Goal: Task Accomplishment & Management: Use online tool/utility

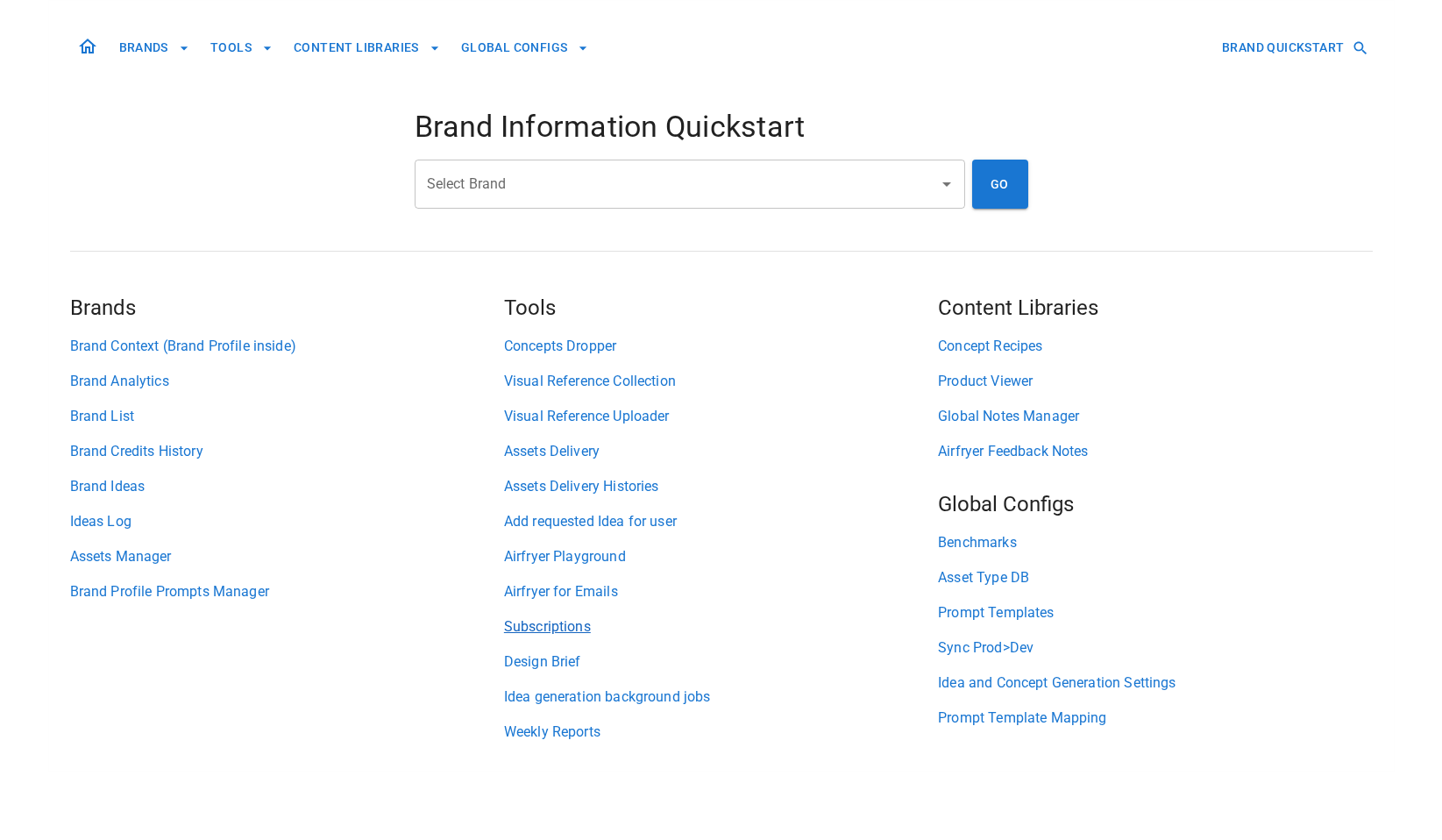
click at [587, 626] on link "Subscriptions" at bounding box center [721, 627] width 434 height 21
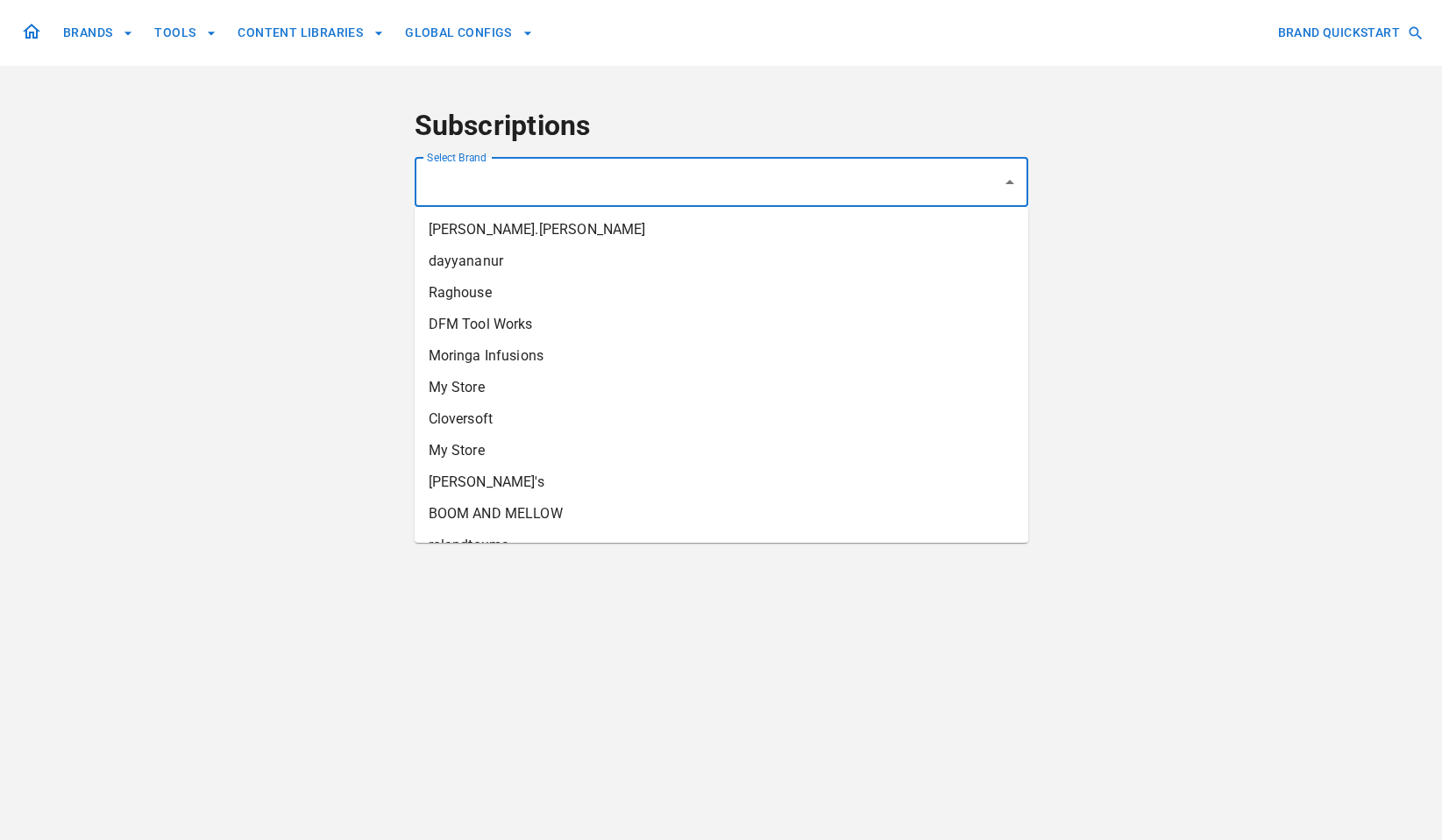
click at [615, 179] on input "Select Brand" at bounding box center [707, 183] width 571 height 33
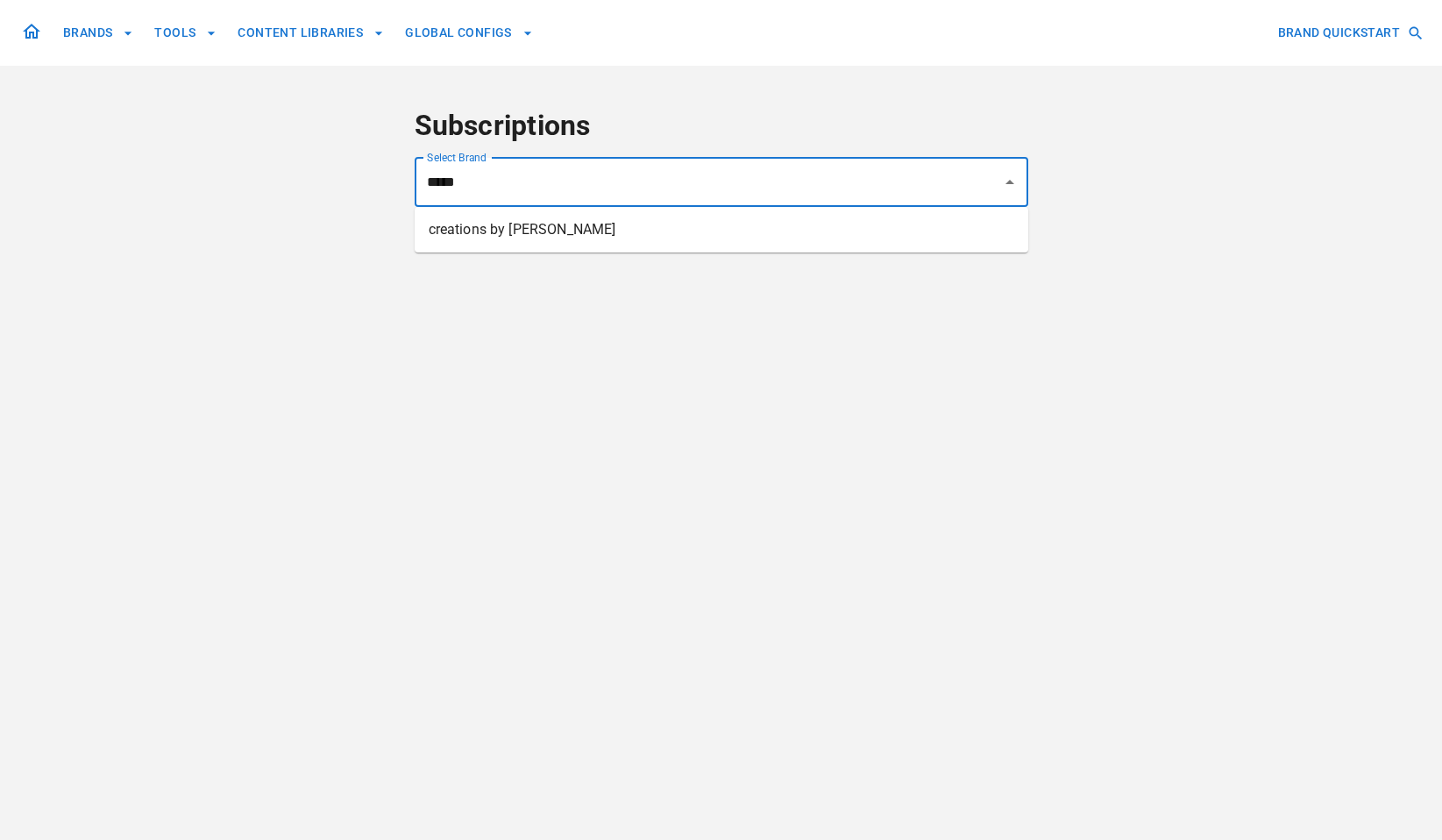
click at [574, 236] on li "creations by [PERSON_NAME]" at bounding box center [721, 230] width 613 height 32
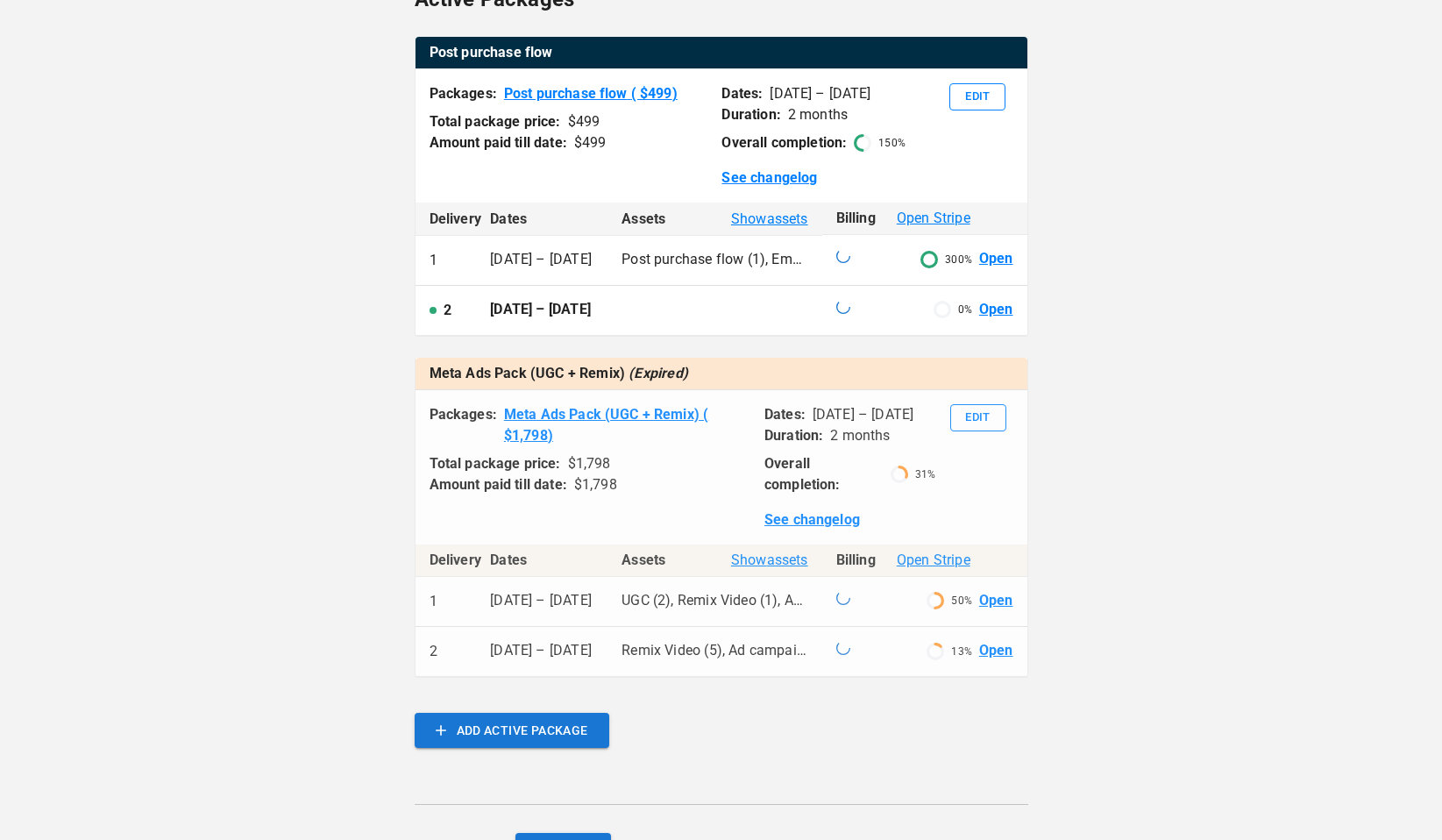
scroll to position [440, 0]
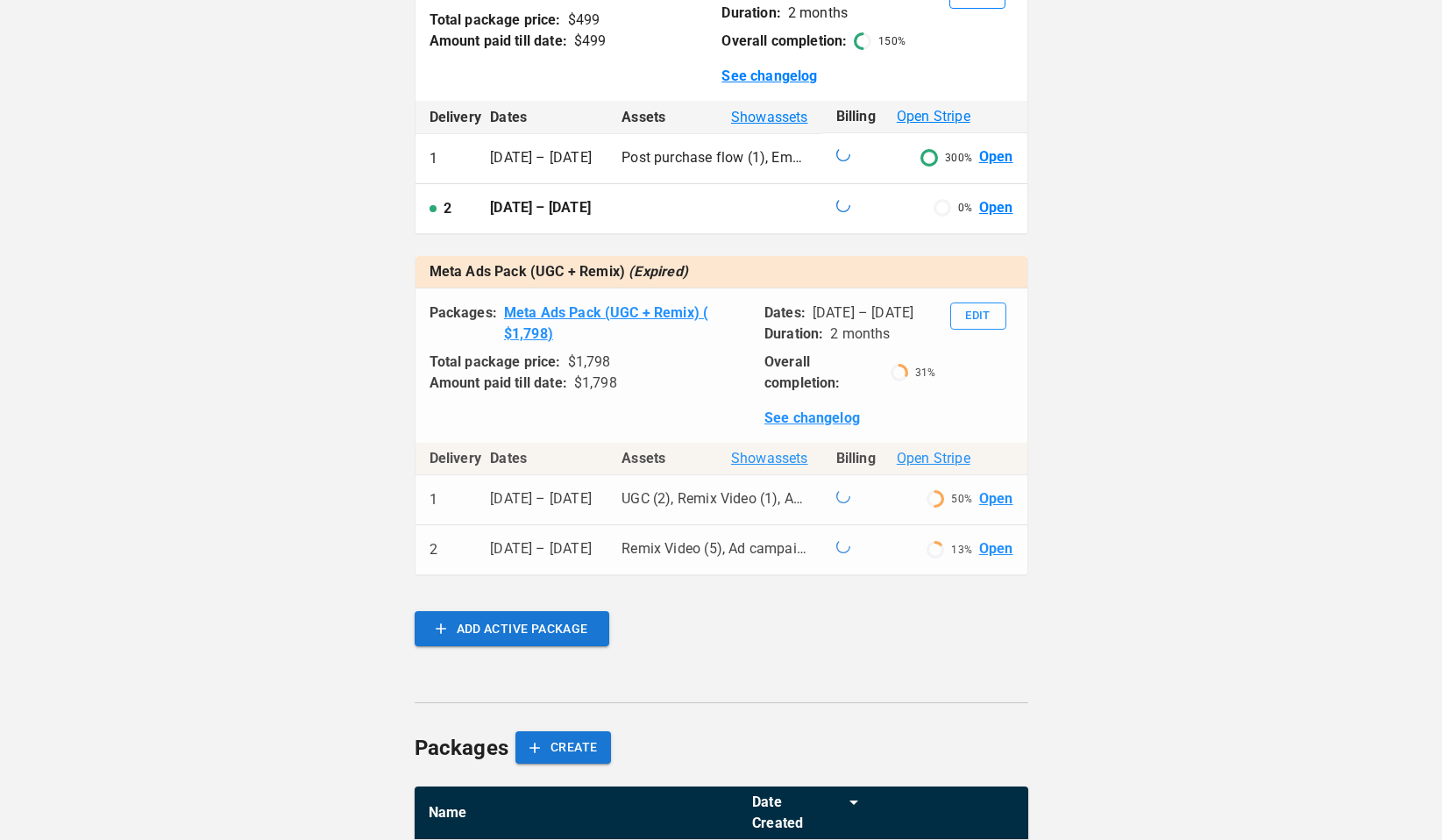
type input "**********"
click at [1001, 509] on link "Open" at bounding box center [996, 499] width 34 height 20
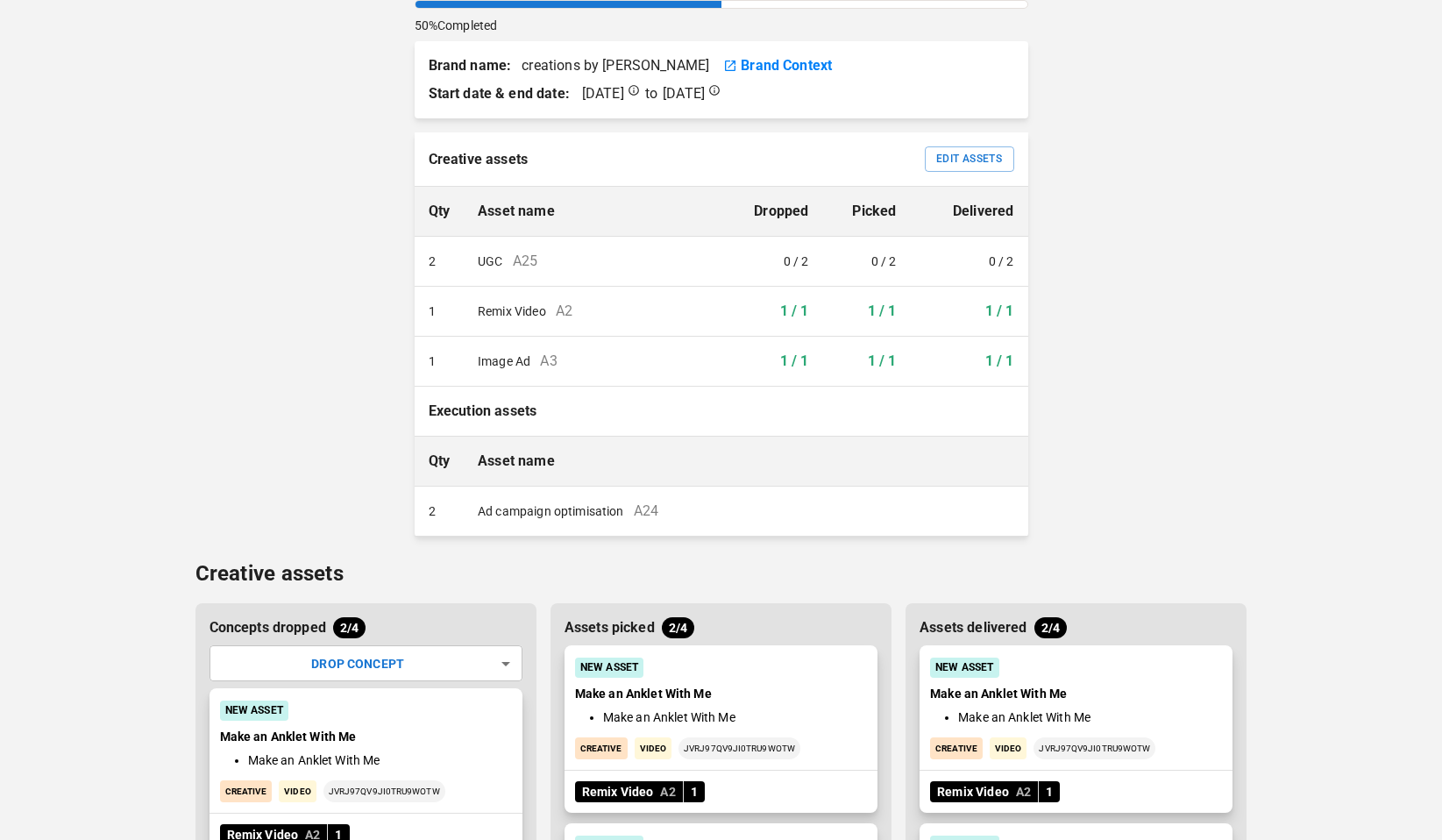
scroll to position [438, 0]
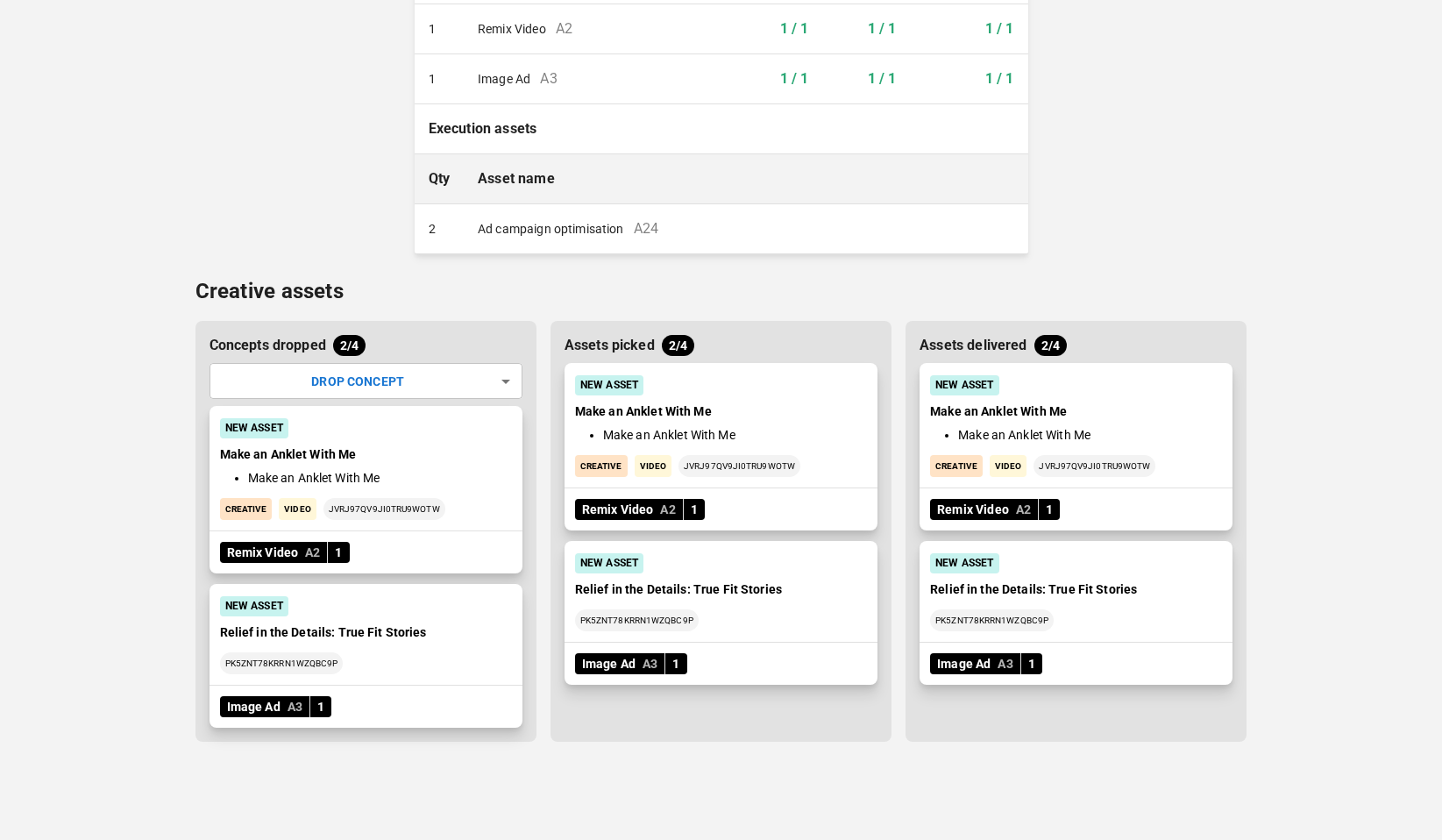
click at [1294, 453] on div "BRANDS TOOLS CONTENT LIBRARIES GLOBAL CONFIGS BRAND QUICKSTART ← Back Meta Ads …" at bounding box center [721, 201] width 1442 height 1278
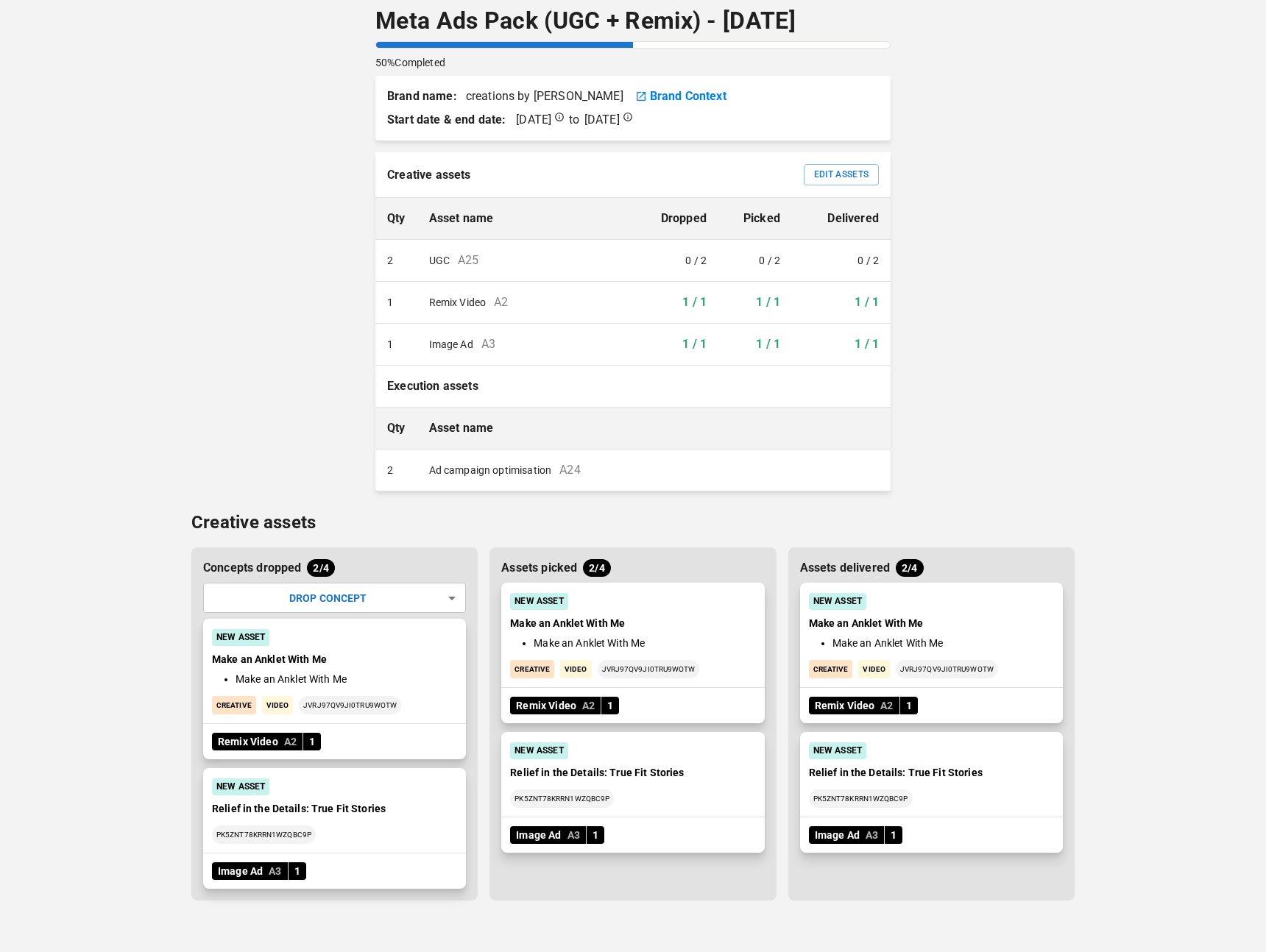
scroll to position [91, 0]
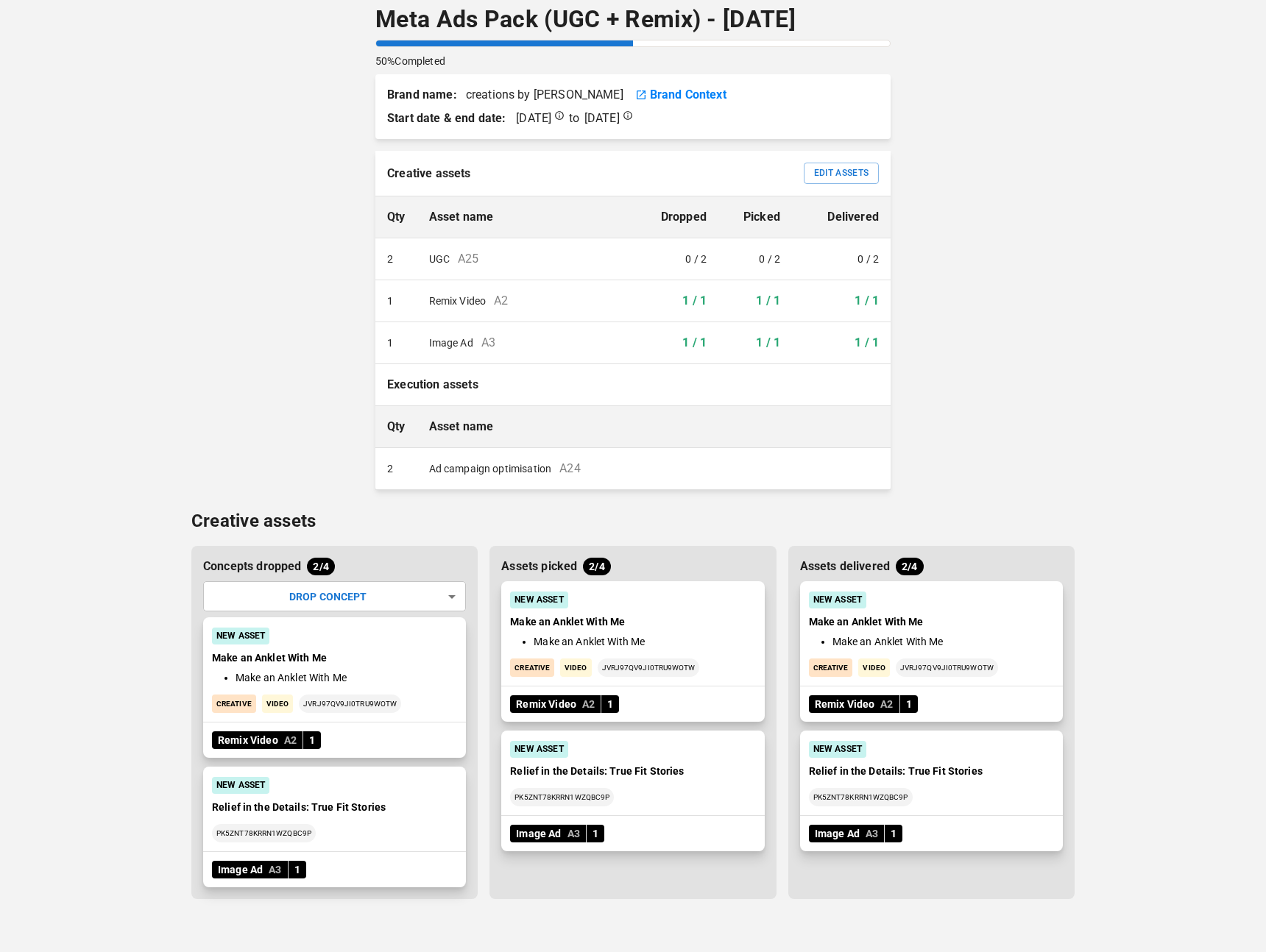
click at [982, 292] on div "BRANDS TOOLS CONTENT LIBRARIES GLOBAL CONFIGS BRAND QUICKSTART ← Back Meta Ads …" at bounding box center [633, 445] width 883 height 1073
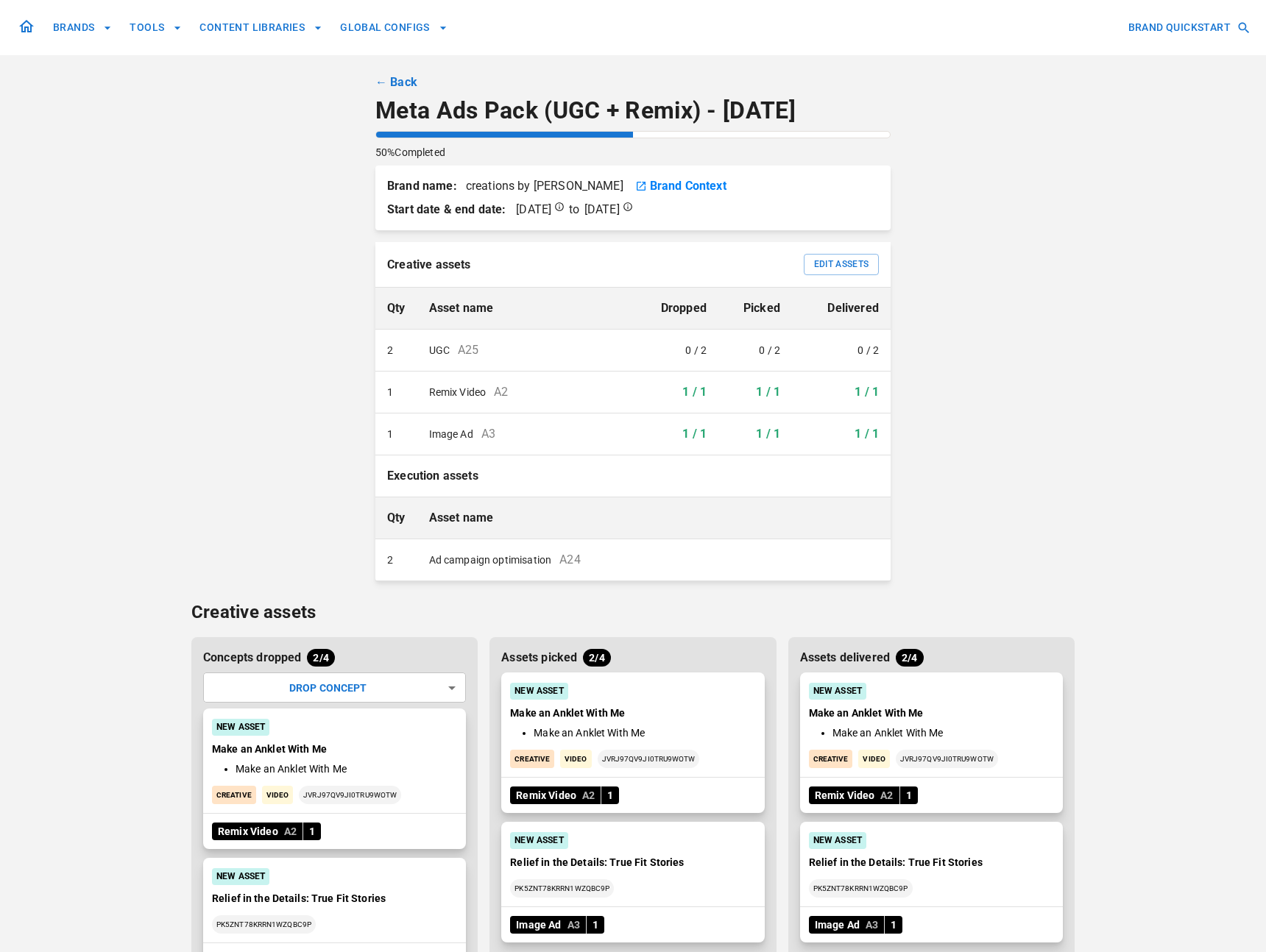
click at [397, 79] on link "← Back" at bounding box center [396, 83] width 42 height 18
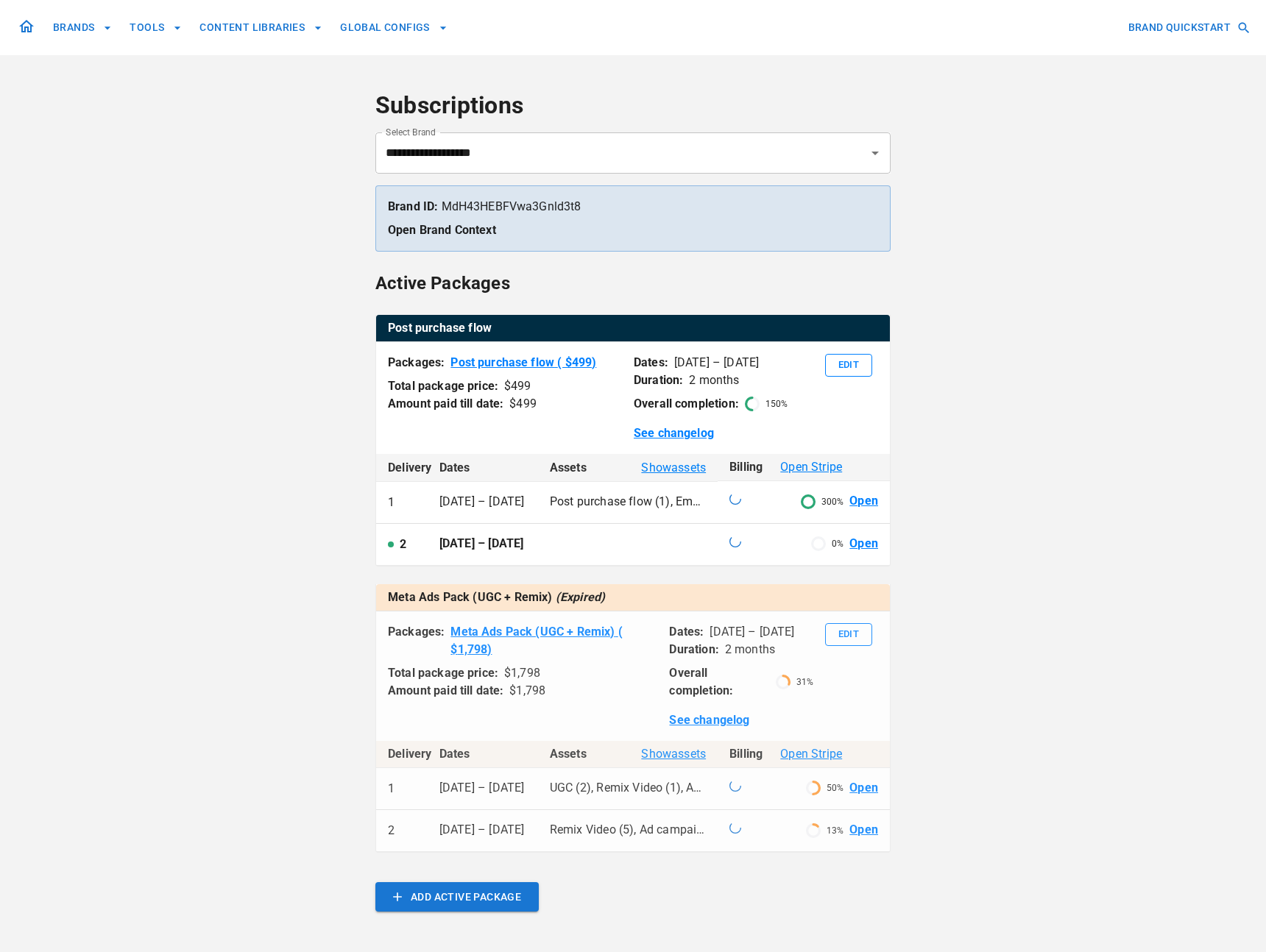
click at [868, 553] on link "Open" at bounding box center [863, 544] width 29 height 17
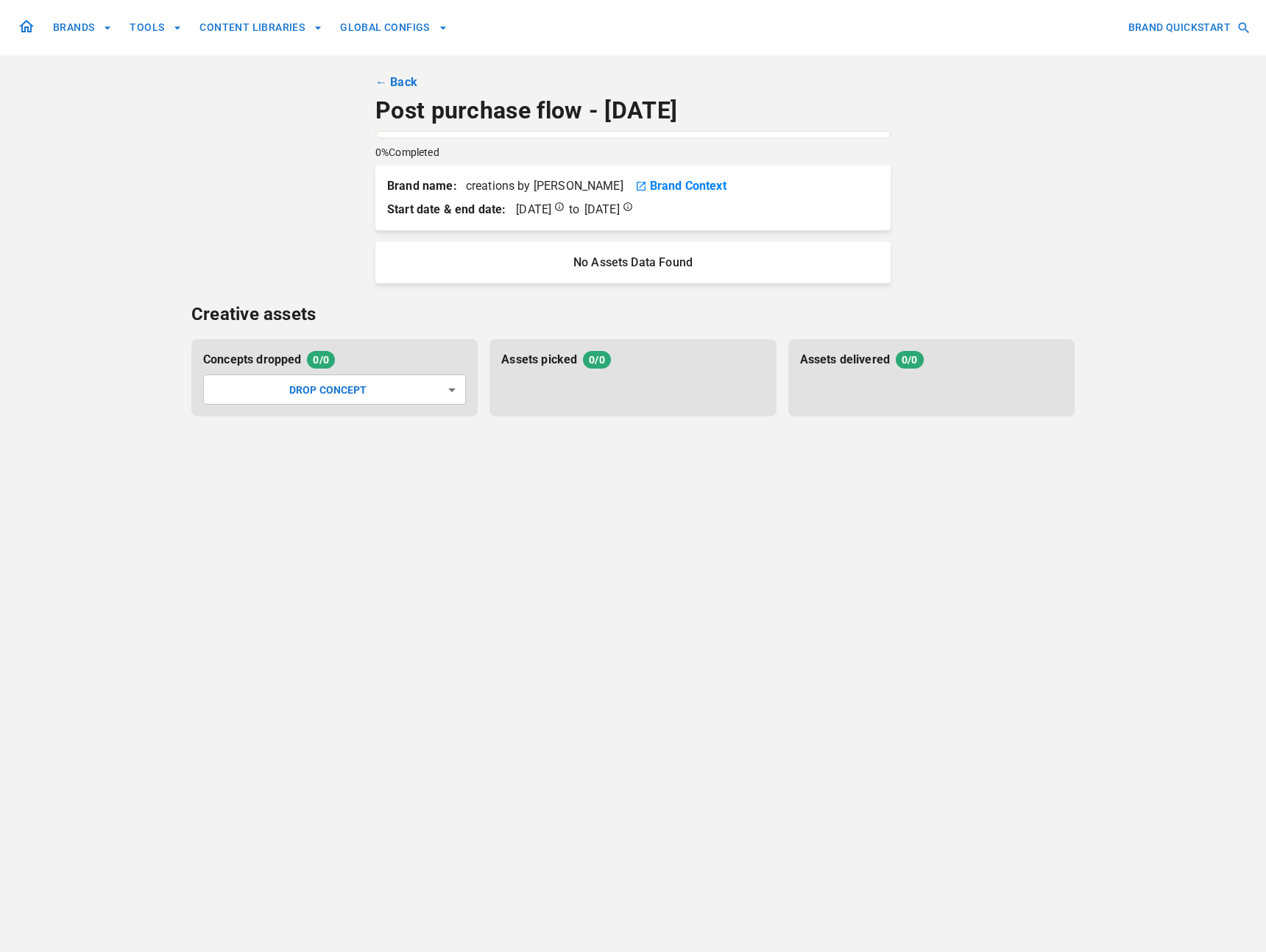
click at [400, 81] on link "← Back" at bounding box center [396, 83] width 42 height 18
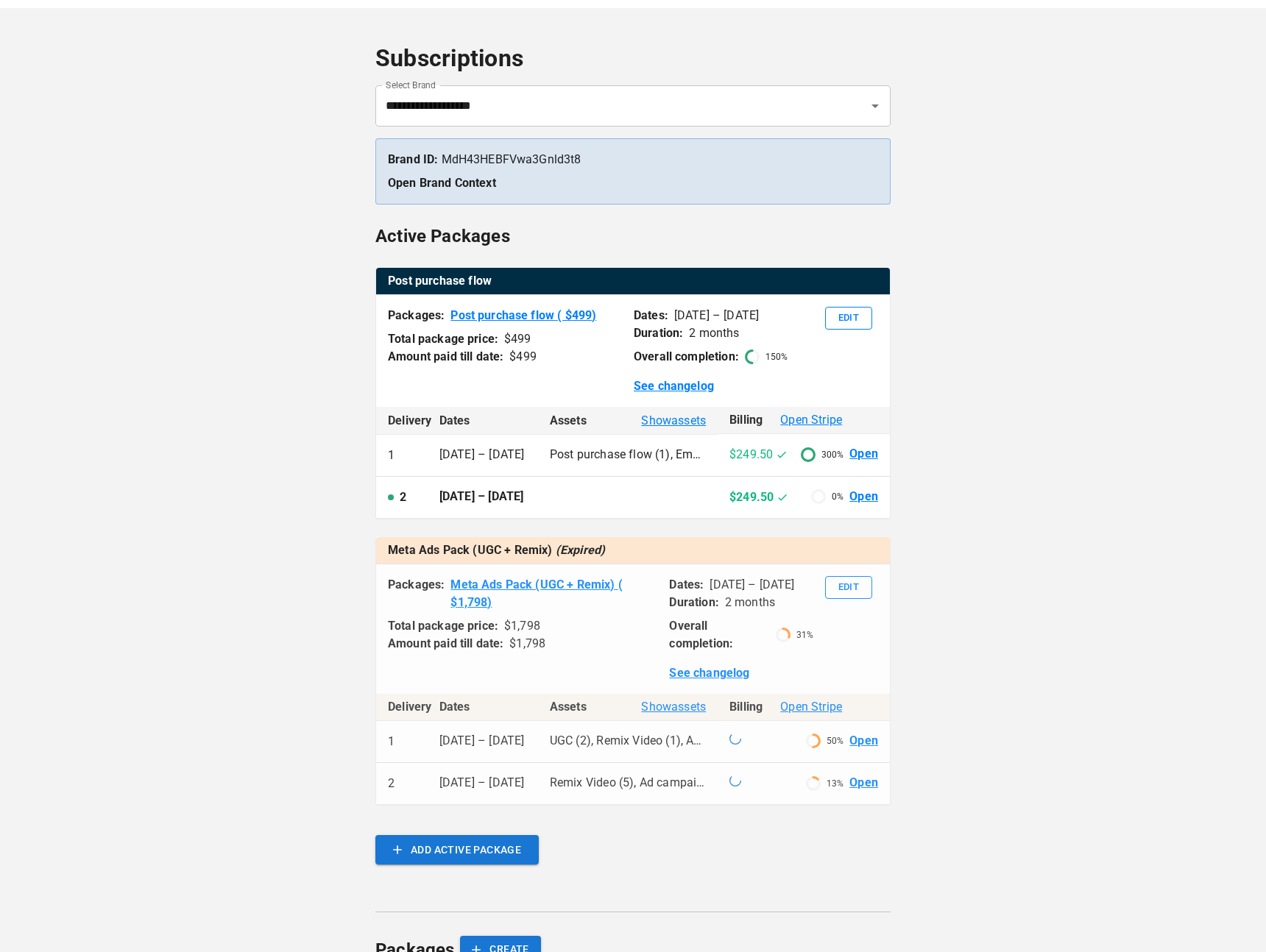
scroll to position [61, 0]
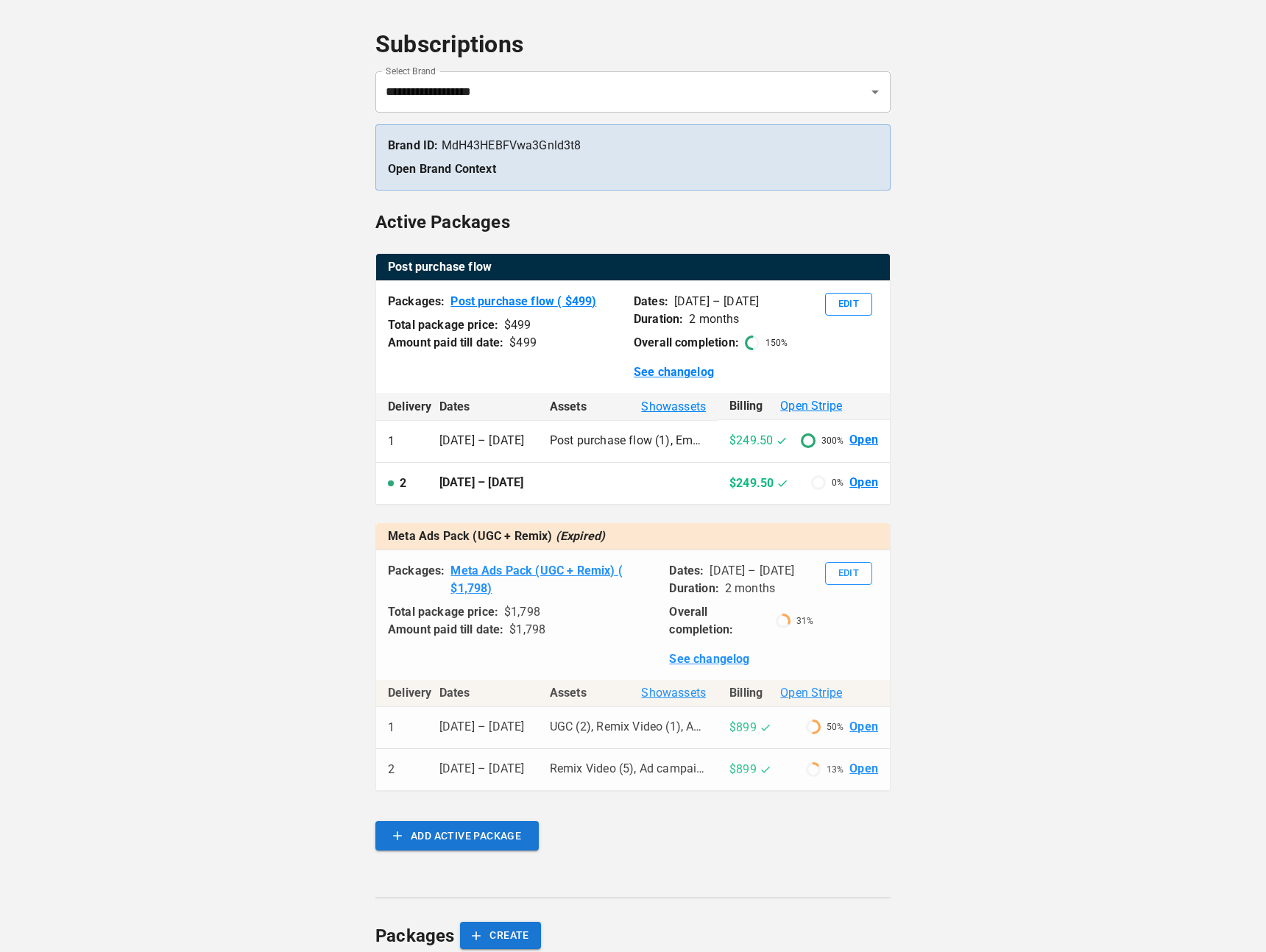
click at [867, 704] on link "Open" at bounding box center [863, 769] width 29 height 17
